Goal: Unclear

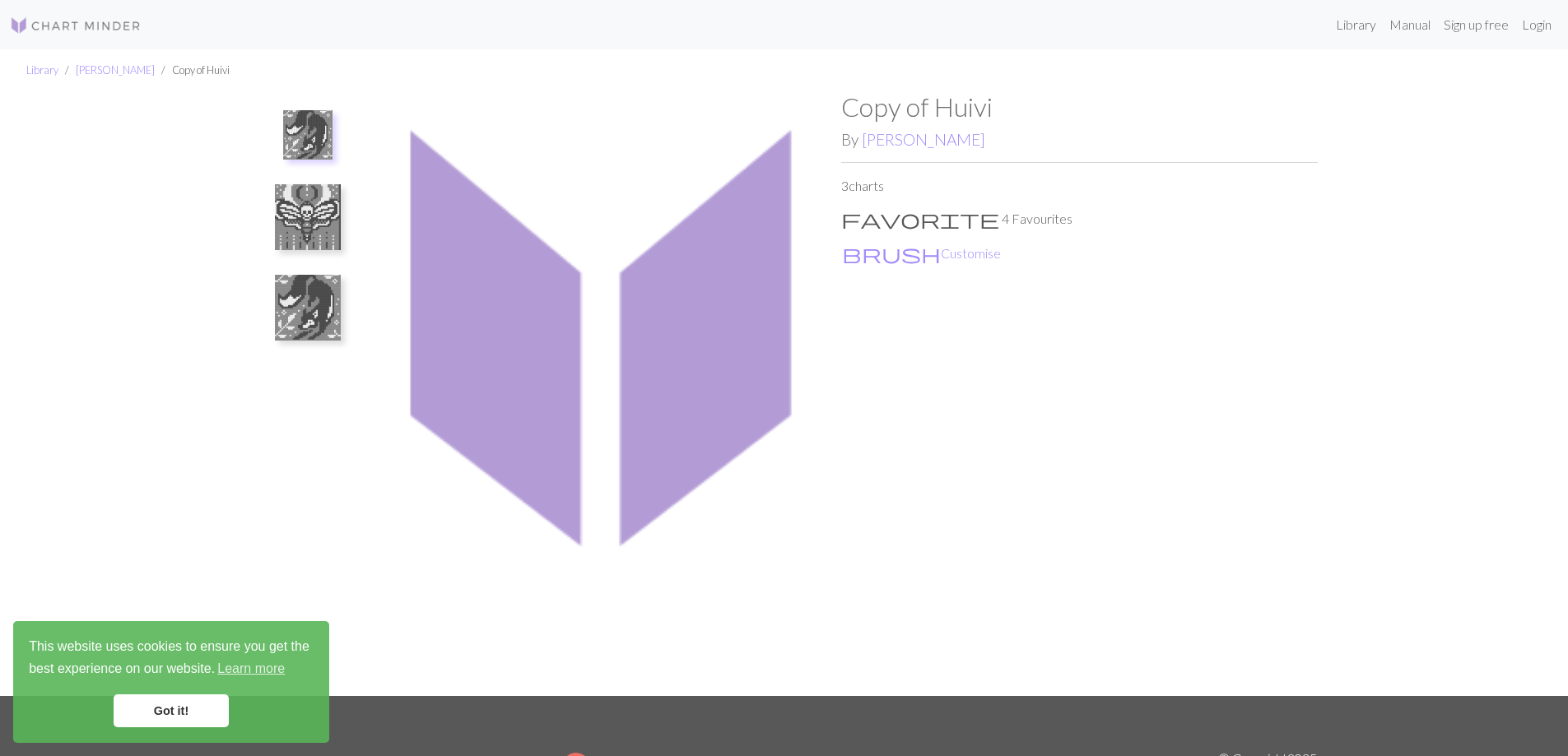
click at [307, 148] on img at bounding box center [308, 134] width 49 height 49
click at [298, 220] on img at bounding box center [308, 218] width 66 height 66
click at [298, 220] on img at bounding box center [308, 225] width 49 height 49
click at [154, 717] on link "Got it!" at bounding box center [170, 711] width 115 height 33
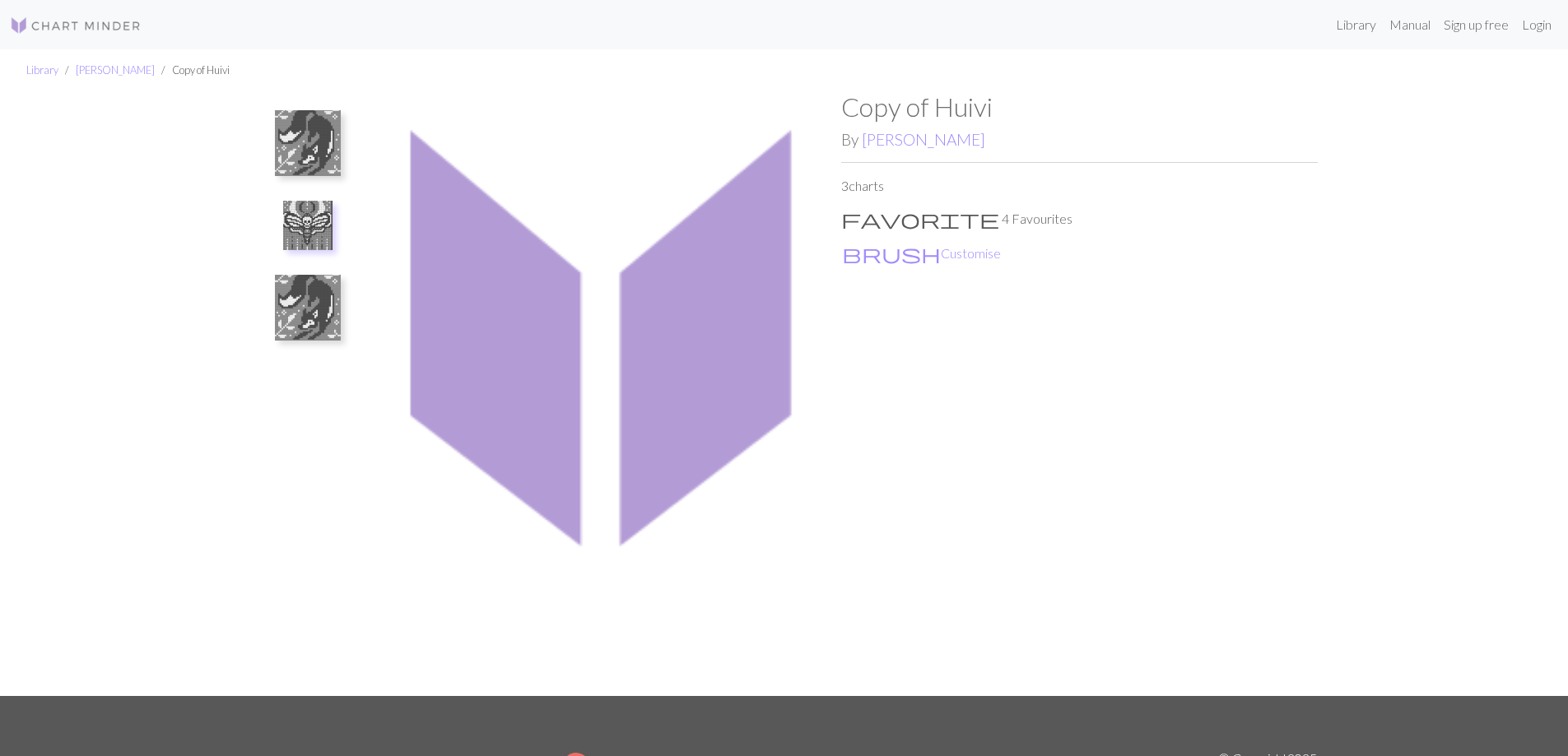
click at [307, 283] on img at bounding box center [308, 307] width 66 height 66
click at [311, 146] on img at bounding box center [308, 143] width 66 height 66
click at [307, 213] on img at bounding box center [308, 218] width 66 height 66
click at [307, 213] on img at bounding box center [308, 225] width 49 height 49
